Goal: Check status: Check status

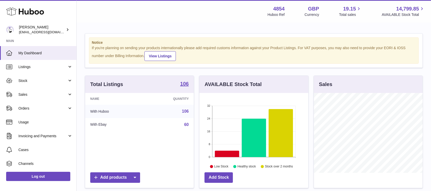
scroll to position [80, 109]
click at [52, 93] on span "Sales" at bounding box center [42, 94] width 49 height 5
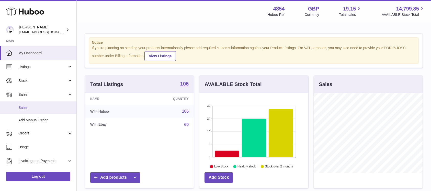
click at [49, 105] on span "Sales" at bounding box center [45, 107] width 54 height 5
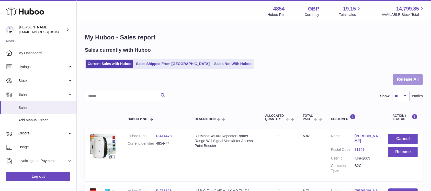
click at [411, 81] on button "Release All" at bounding box center [408, 79] width 30 height 10
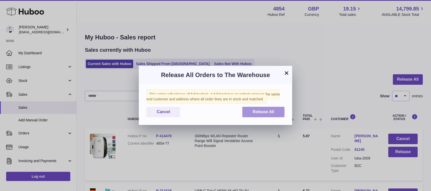
click at [274, 109] on span "Release All" at bounding box center [264, 111] width 22 height 4
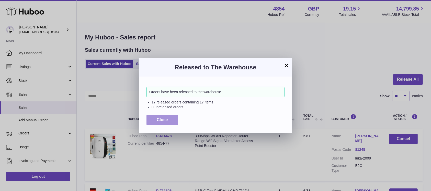
click at [166, 118] on span "Close" at bounding box center [162, 119] width 11 height 4
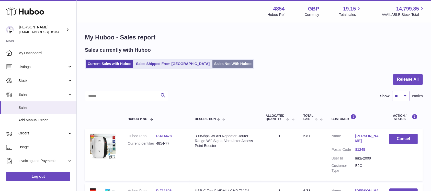
click at [212, 61] on link "Sales Not With Huboo" at bounding box center [232, 64] width 41 height 8
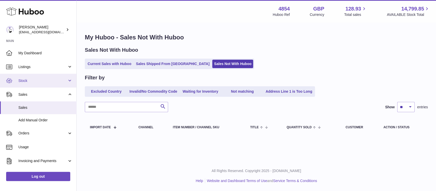
click at [56, 79] on span "Stock" at bounding box center [42, 80] width 49 height 5
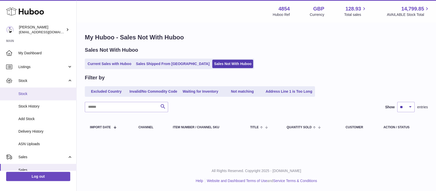
click at [54, 90] on link "Stock" at bounding box center [38, 93] width 76 height 13
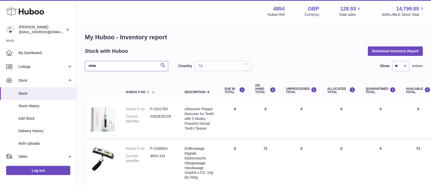
click at [120, 63] on input "text" at bounding box center [126, 66] width 83 height 10
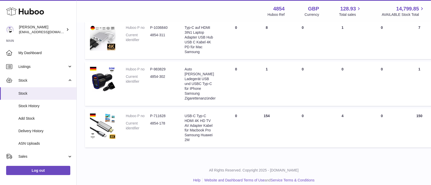
scroll to position [13, 0]
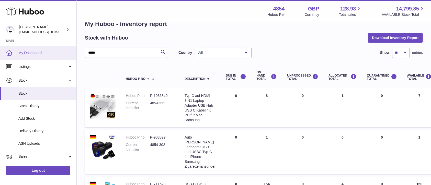
drag, startPoint x: 104, startPoint y: 52, endPoint x: 69, endPoint y: 54, distance: 35.1
click at [69, 54] on div "Huboo Dimitrios Leotsarakos jimleo21@yahoo.gr Main My Dashboard Listings Not wi…" at bounding box center [215, 123] width 431 height 272
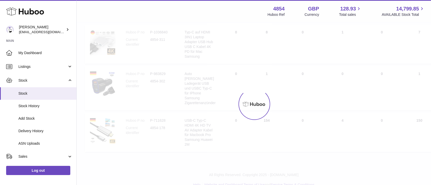
scroll to position [82, 0]
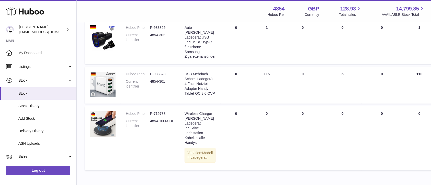
type input "*******"
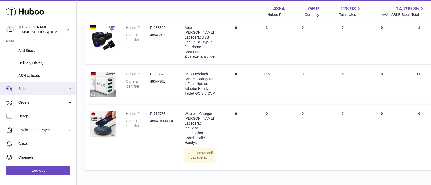
click at [57, 90] on span "Sales" at bounding box center [42, 88] width 49 height 5
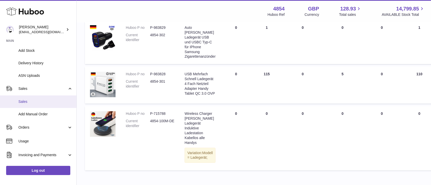
click at [51, 99] on span "Sales" at bounding box center [45, 101] width 54 height 5
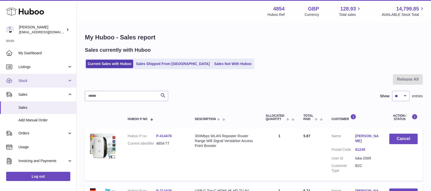
click at [39, 81] on span "Stock" at bounding box center [42, 80] width 49 height 5
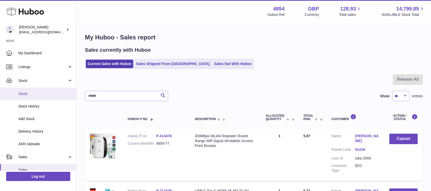
click at [40, 94] on span "Stock" at bounding box center [45, 93] width 54 height 5
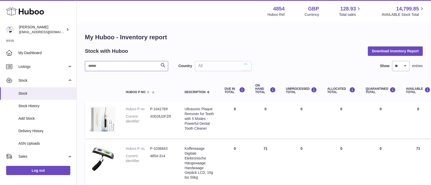
click at [125, 61] on input "text" at bounding box center [126, 66] width 83 height 10
type input "****"
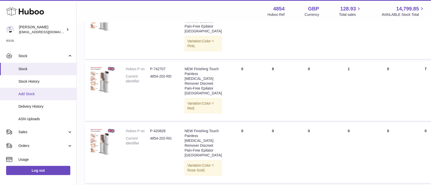
scroll to position [34, 0]
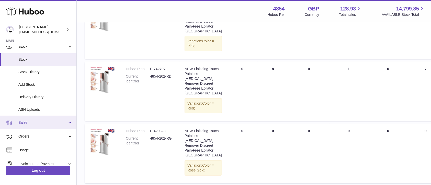
click at [50, 119] on link "Sales" at bounding box center [38, 123] width 76 height 14
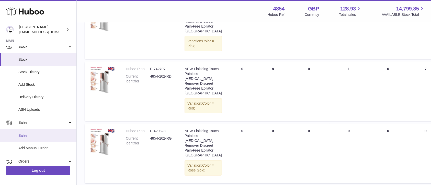
click at [44, 133] on link "Sales" at bounding box center [38, 136] width 76 height 13
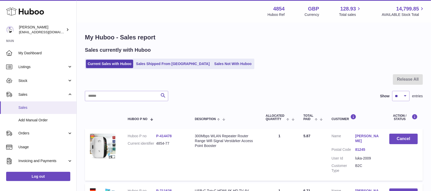
click at [31, 109] on span "Sales" at bounding box center [45, 107] width 54 height 5
drag, startPoint x: 216, startPoint y: 71, endPoint x: 215, endPoint y: 67, distance: 3.8
click at [214, 62] on link "Sales Not With Huboo" at bounding box center [232, 64] width 41 height 8
